Goal: Book appointment/travel/reservation

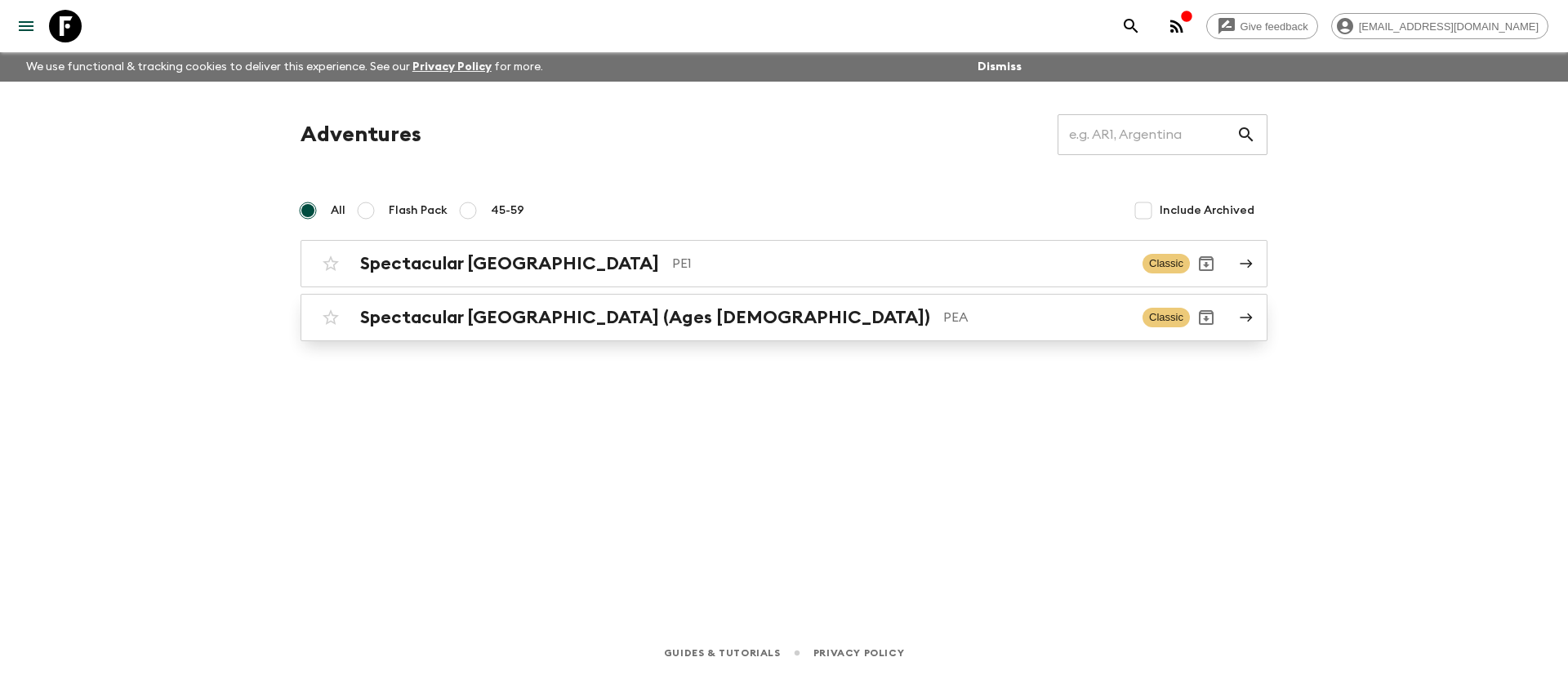
click at [498, 309] on h2 "Spectacular [GEOGRAPHIC_DATA] (Ages [DEMOGRAPHIC_DATA])" at bounding box center [645, 318] width 571 height 22
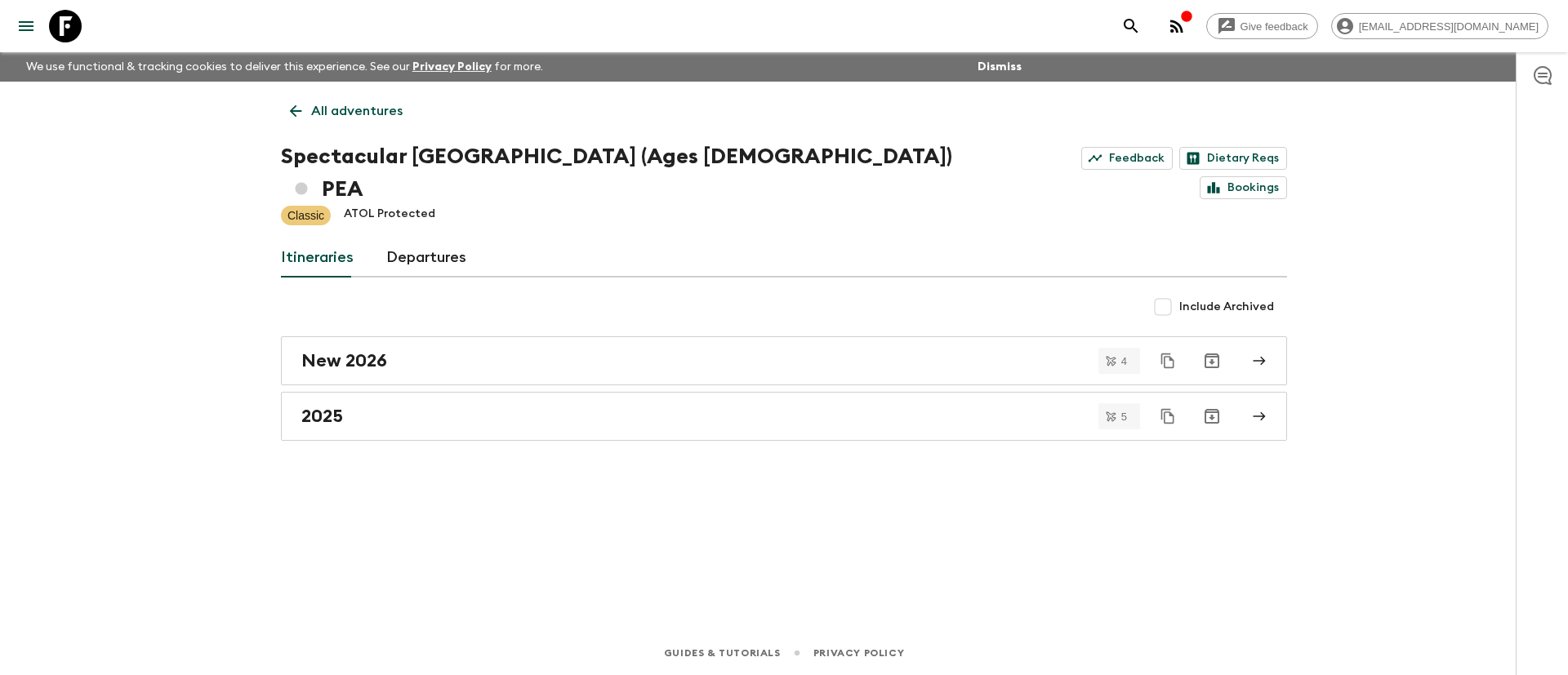
click at [332, 111] on p "All adventures" at bounding box center [356, 111] width 91 height 20
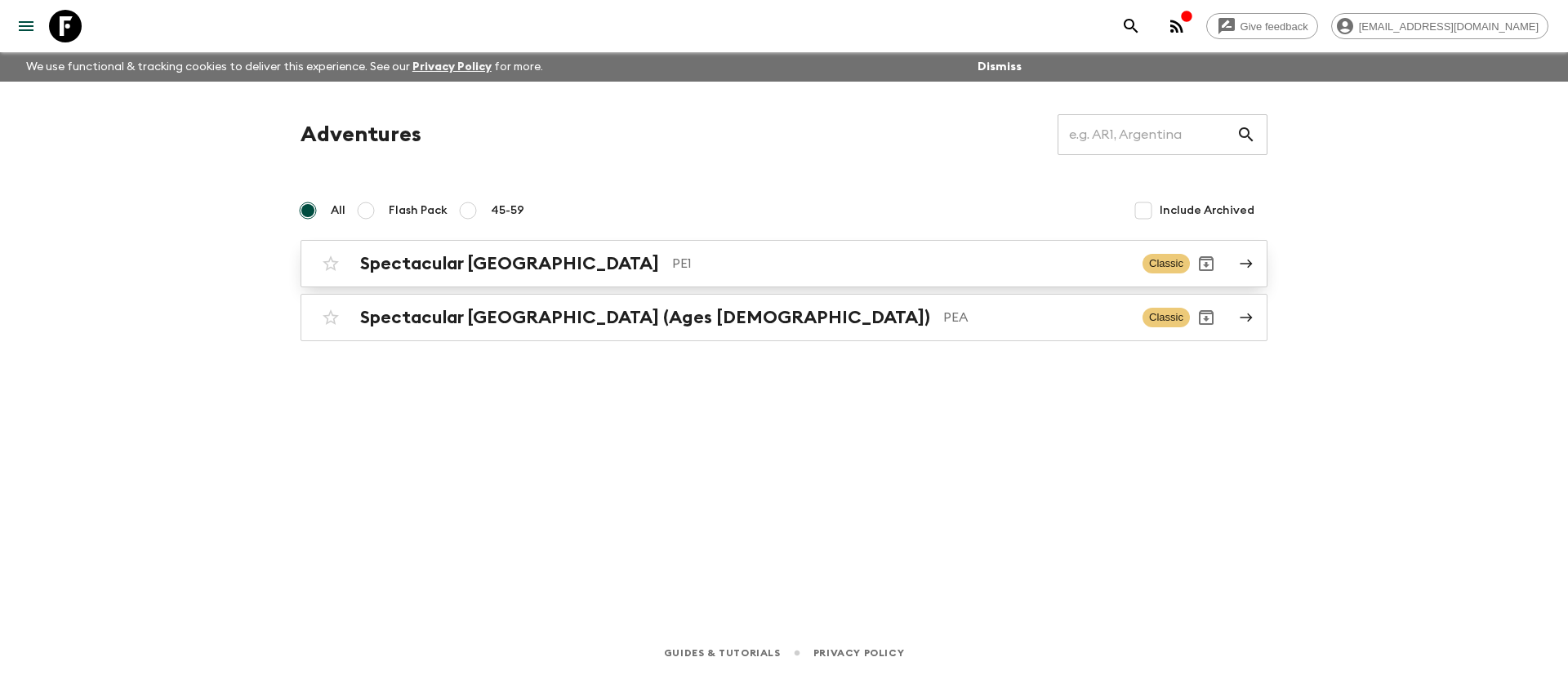
click at [672, 267] on p "PE1" at bounding box center [900, 264] width 457 height 20
click at [571, 318] on h2 "Spectacular [GEOGRAPHIC_DATA] (Ages [DEMOGRAPHIC_DATA])" at bounding box center [645, 318] width 571 height 22
